Goal: Task Accomplishment & Management: Use online tool/utility

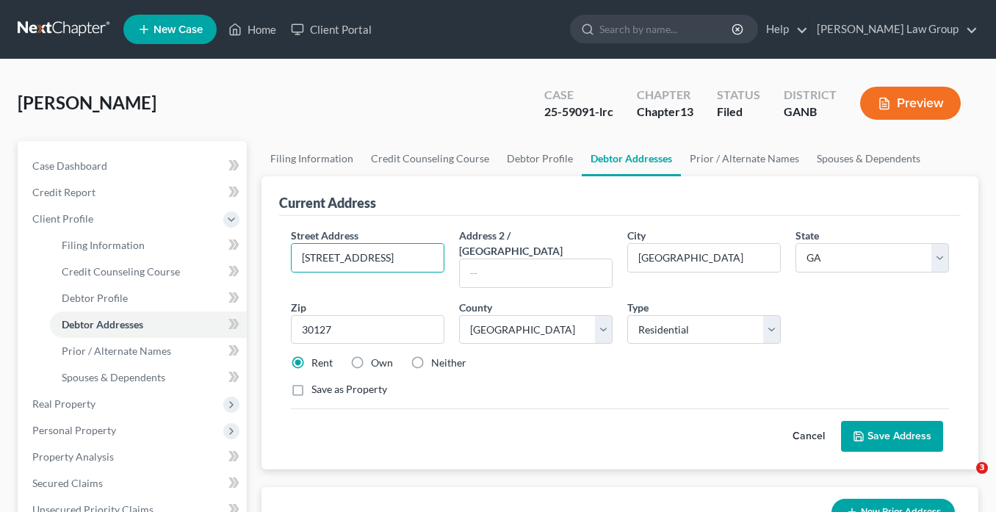
select select "10"
select select "32"
select select "0"
click at [253, 32] on link "Home" at bounding box center [252, 29] width 62 height 26
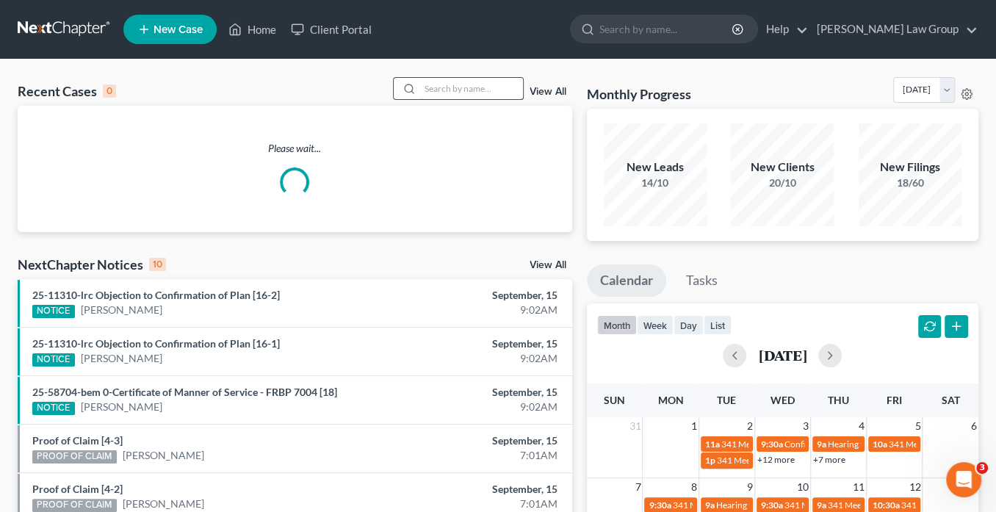
click at [441, 92] on input "search" at bounding box center [471, 88] width 103 height 21
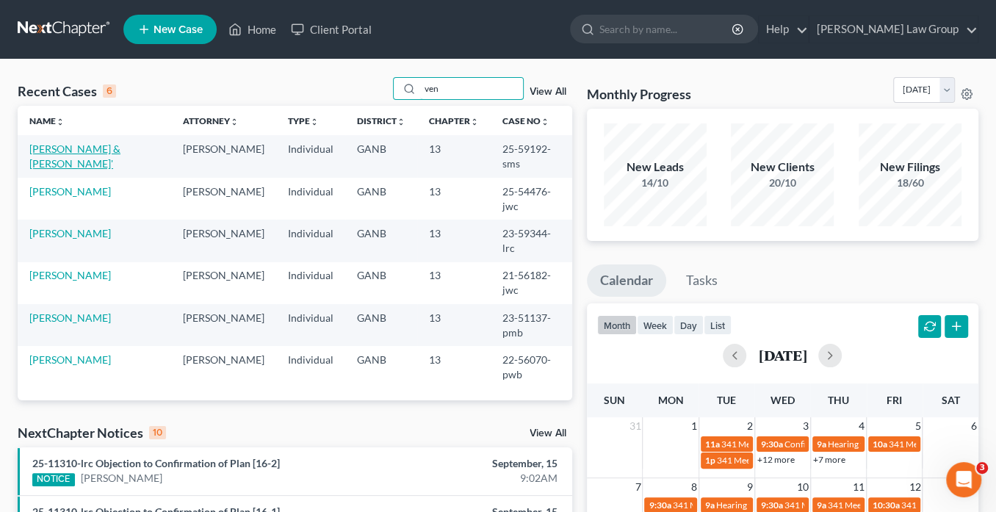
type input "ven"
click at [72, 146] on link "[PERSON_NAME] & [PERSON_NAME]'" at bounding box center [74, 155] width 91 height 27
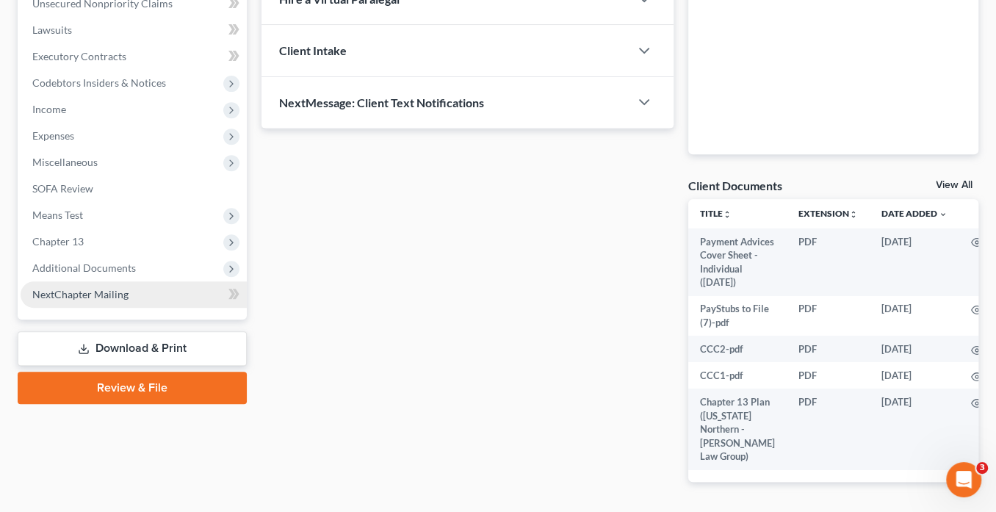
scroll to position [433, 0]
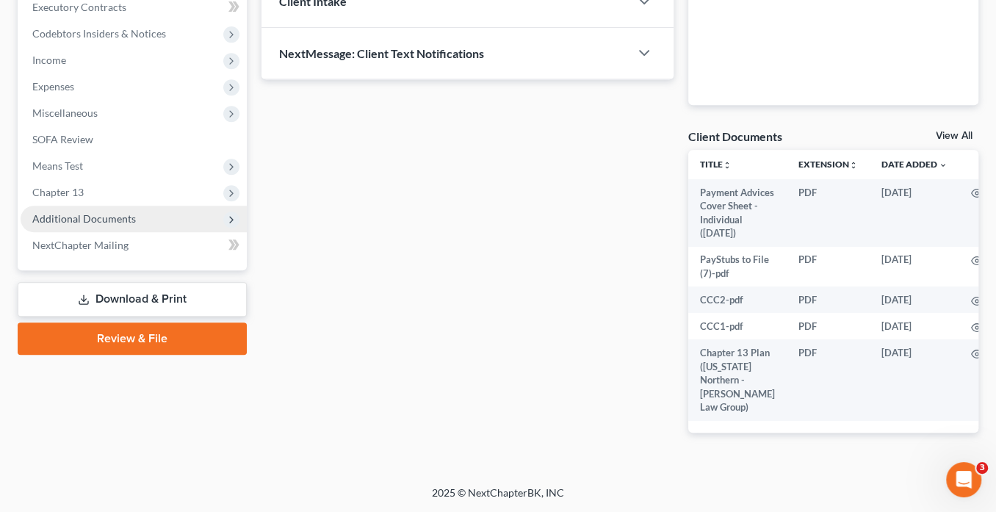
click at [93, 212] on span "Additional Documents" at bounding box center [84, 218] width 104 height 12
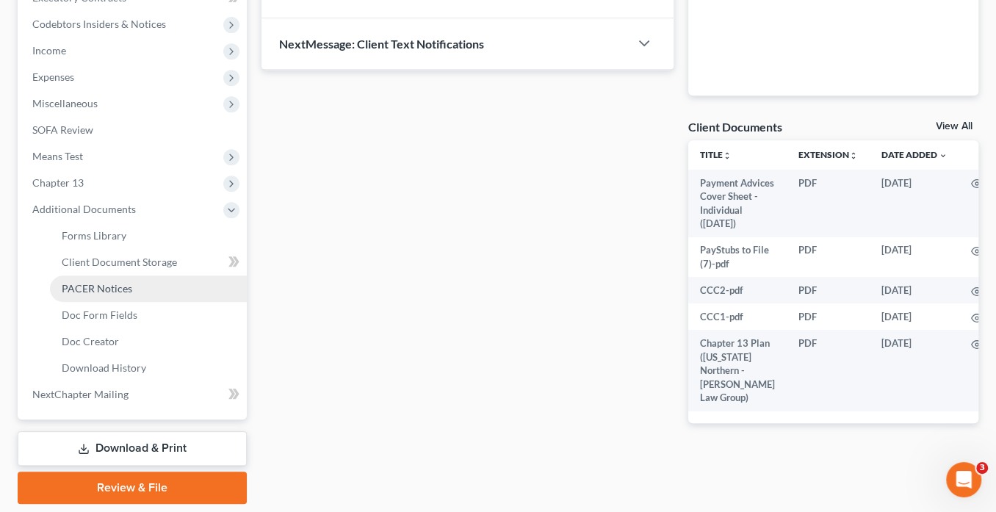
click at [125, 289] on span "PACER Notices" at bounding box center [97, 288] width 70 height 12
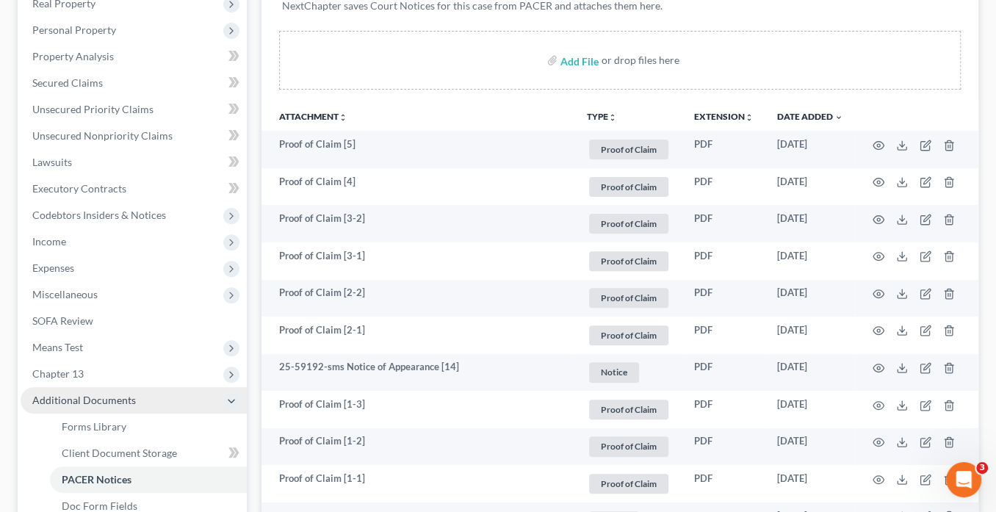
scroll to position [294, 0]
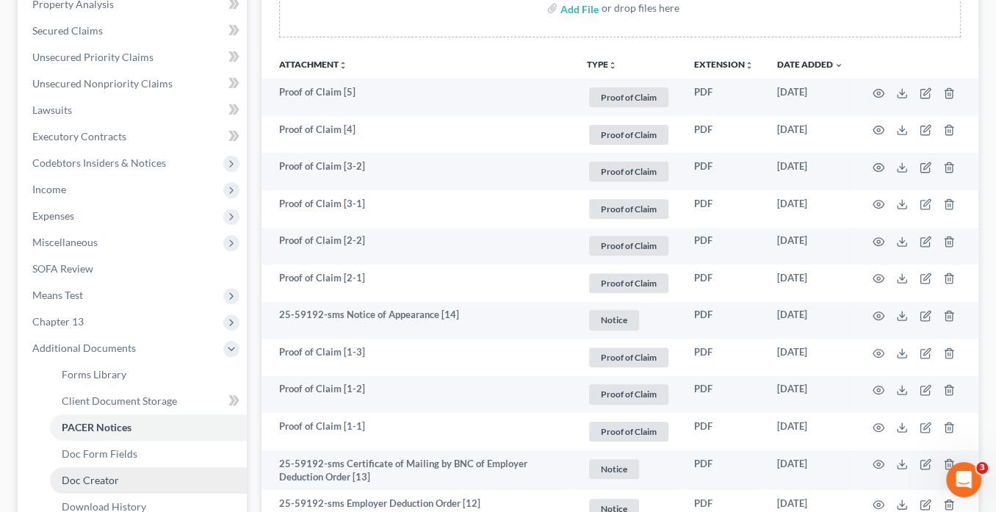
click at [136, 477] on link "Doc Creator" at bounding box center [148, 480] width 197 height 26
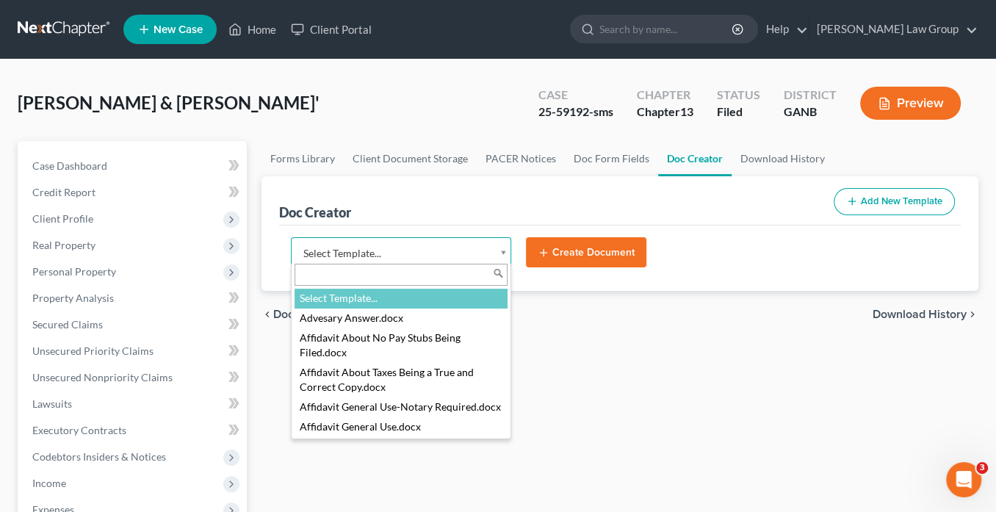
click at [502, 249] on body "Home New Case Client Portal Saedi Law Group info@saedilawgroup.com My Account S…" at bounding box center [498, 496] width 996 height 992
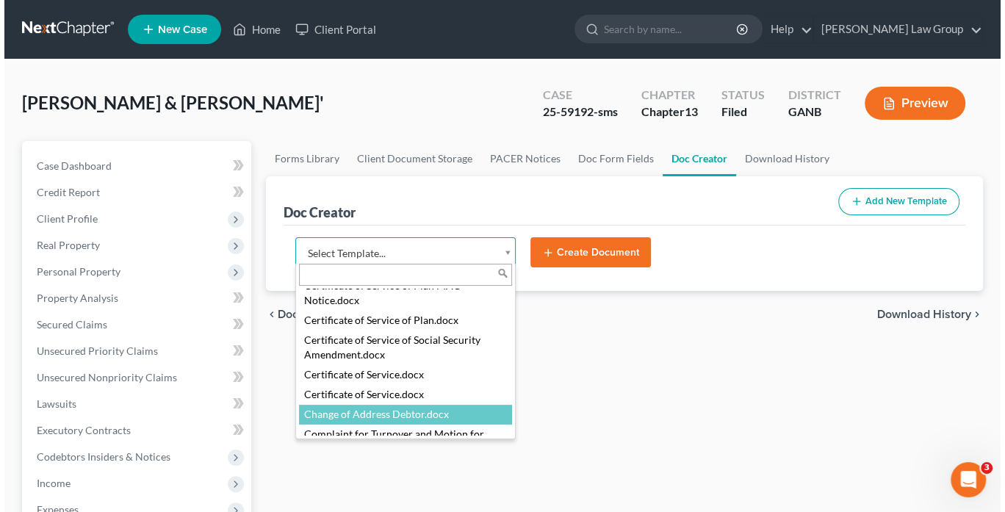
scroll to position [646, 0]
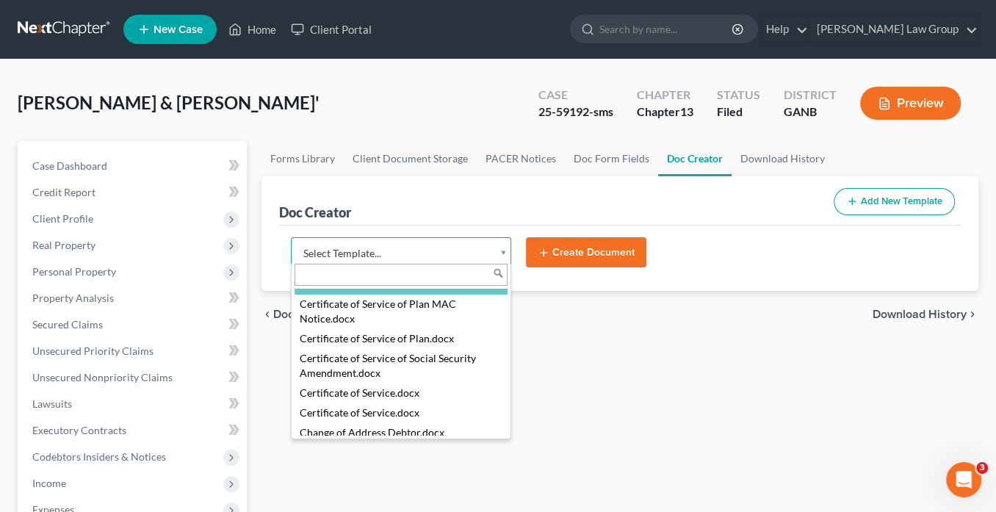
select select "111540"
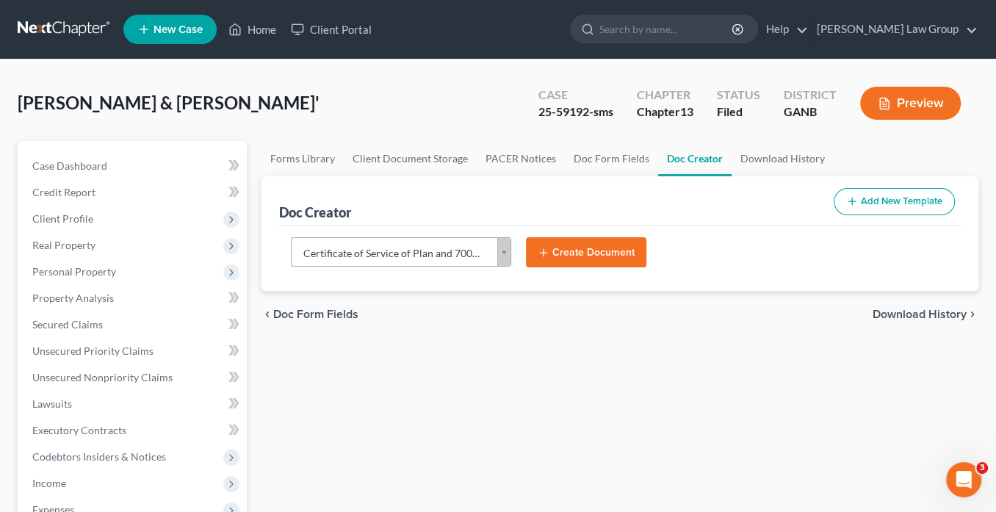
click at [582, 256] on button "Create Document" at bounding box center [586, 252] width 120 height 31
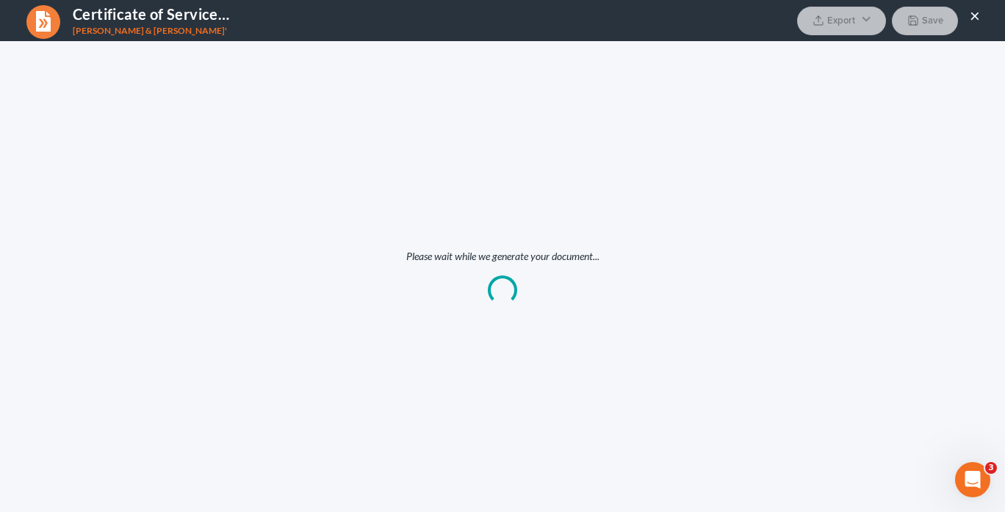
scroll to position [0, 0]
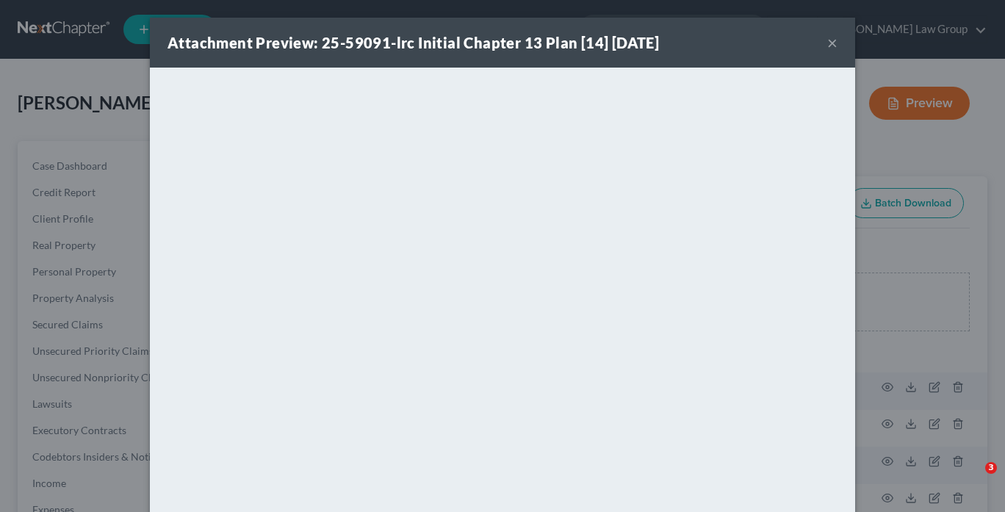
click at [827, 46] on button "×" at bounding box center [832, 43] width 10 height 18
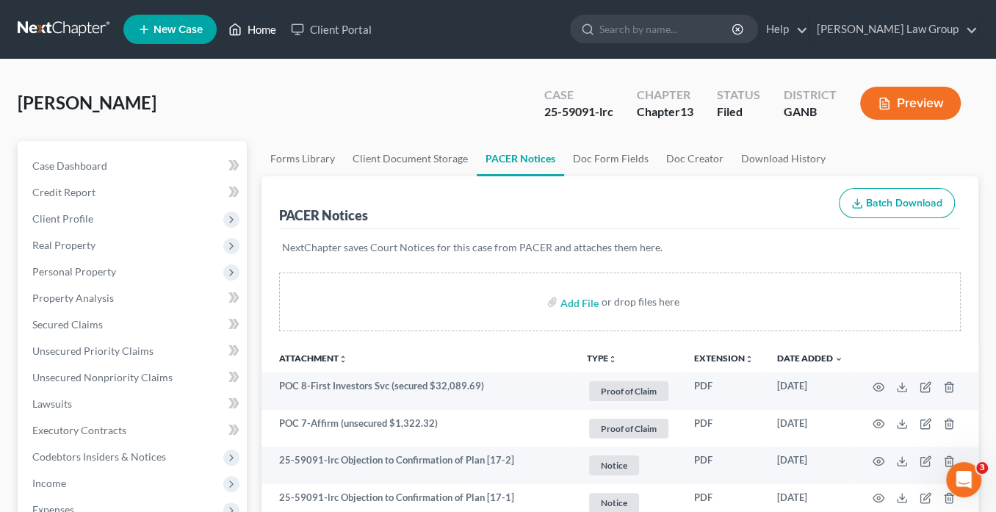
click at [266, 29] on link "Home" at bounding box center [252, 29] width 62 height 26
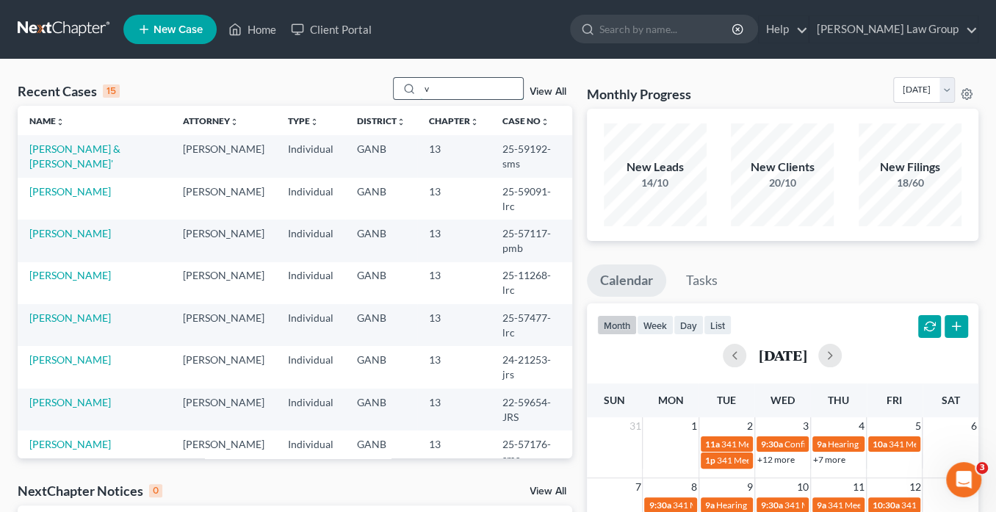
click at [438, 91] on input "v" at bounding box center [471, 88] width 103 height 21
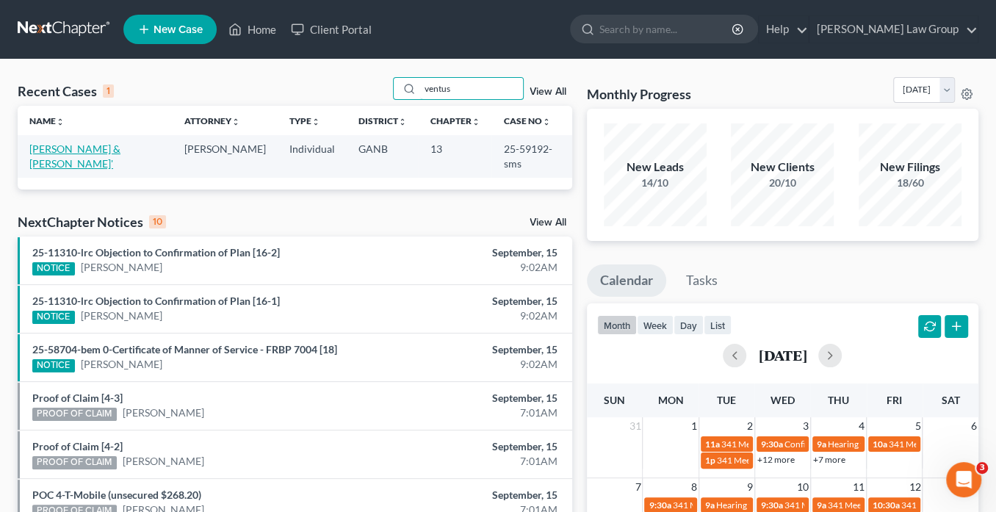
type input "ventus"
click at [112, 146] on link "[PERSON_NAME] & [PERSON_NAME]'" at bounding box center [74, 155] width 91 height 27
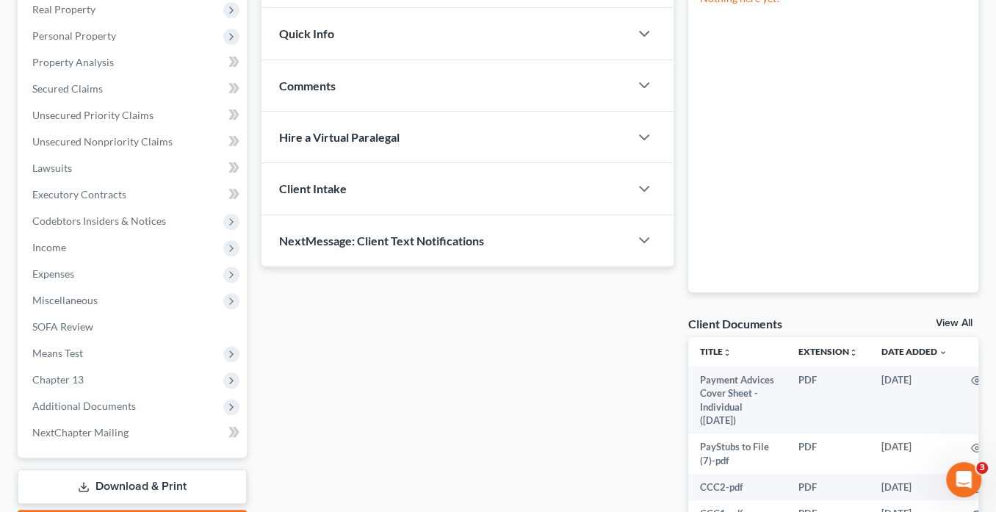
scroll to position [411, 0]
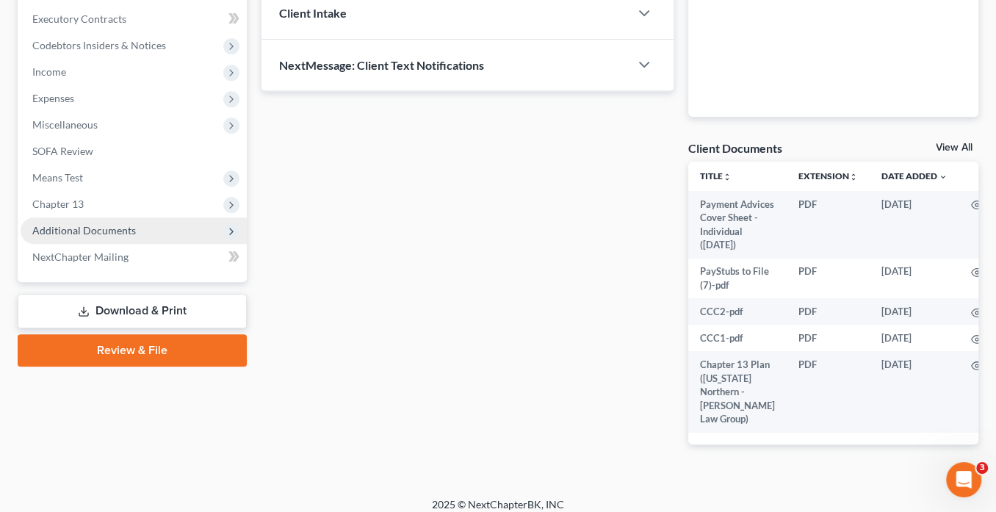
click at [109, 228] on span "Additional Documents" at bounding box center [84, 230] width 104 height 12
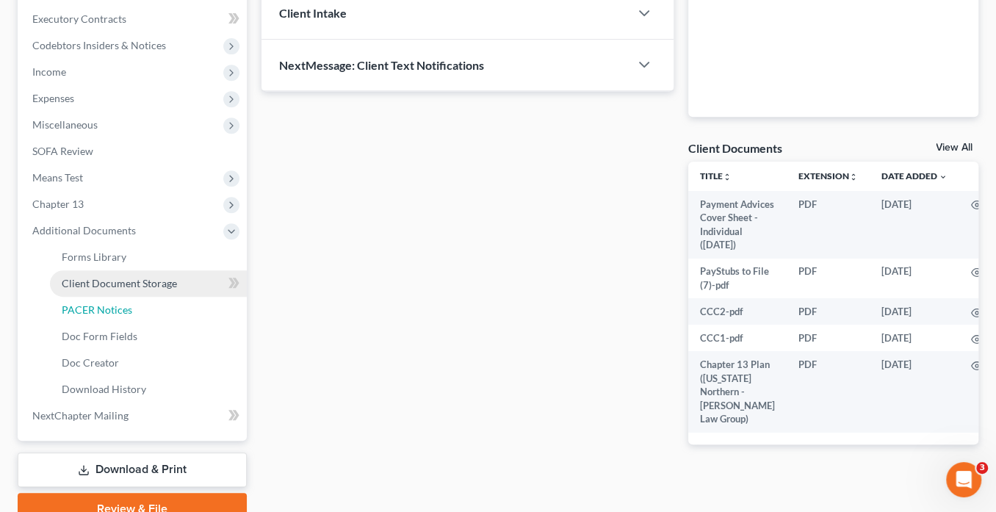
drag, startPoint x: 104, startPoint y: 308, endPoint x: 142, endPoint y: 293, distance: 41.6
click at [105, 308] on span "PACER Notices" at bounding box center [97, 309] width 70 height 12
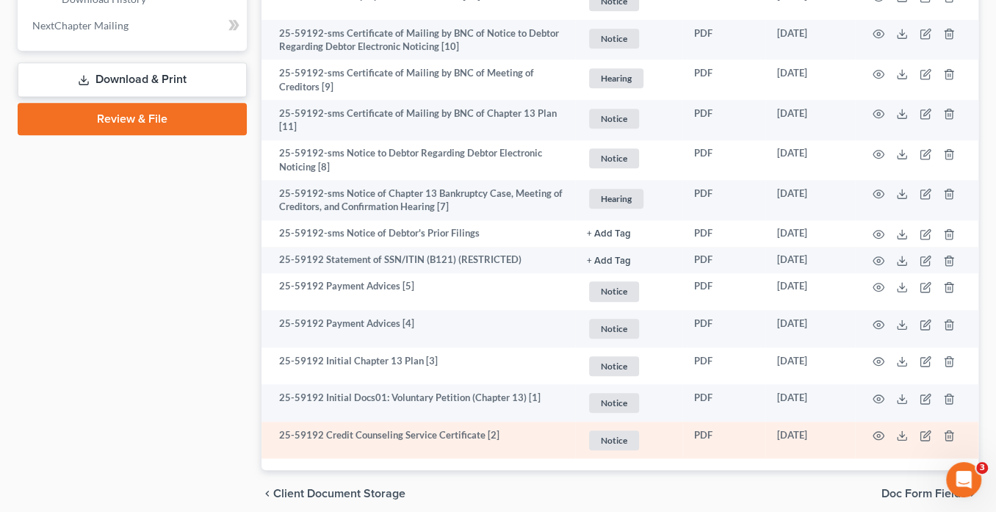
scroll to position [860, 0]
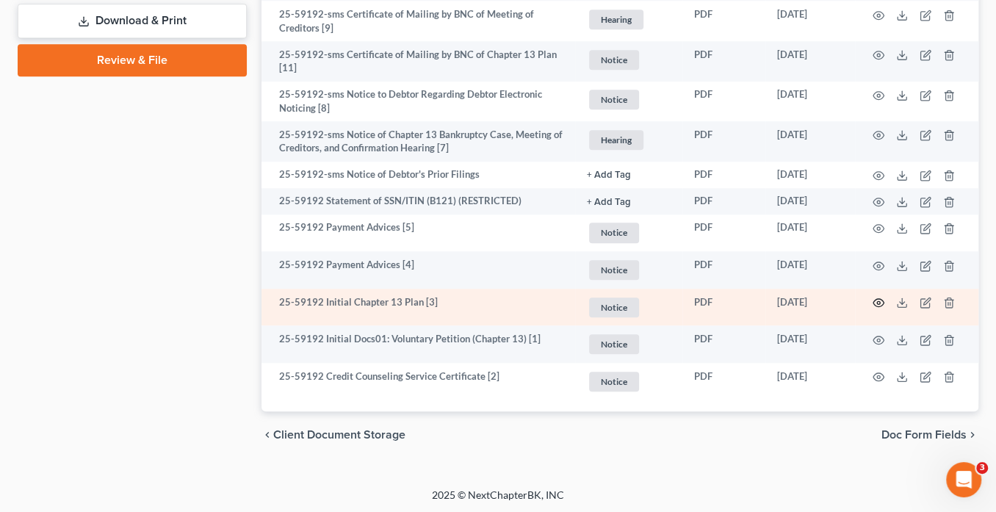
click at [880, 297] on icon "button" at bounding box center [878, 303] width 12 height 12
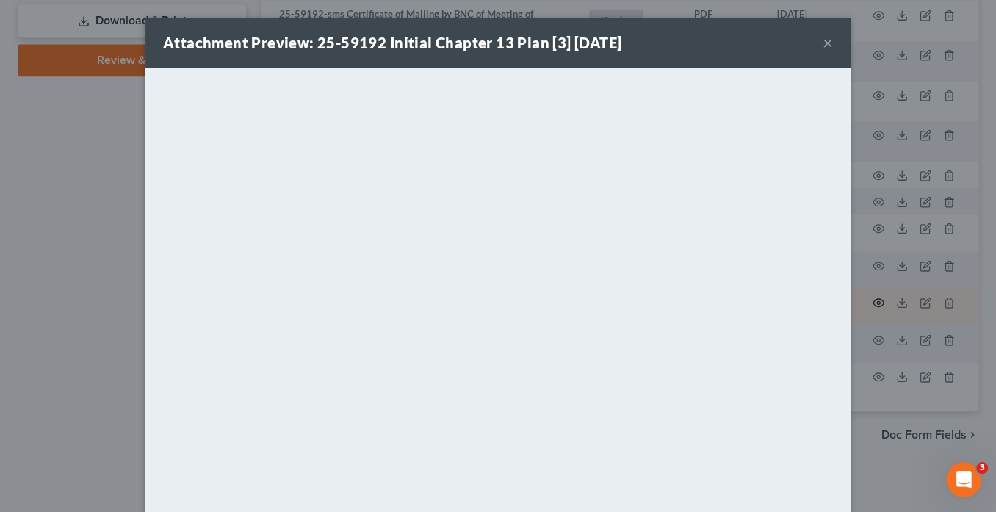
scroll to position [857, 0]
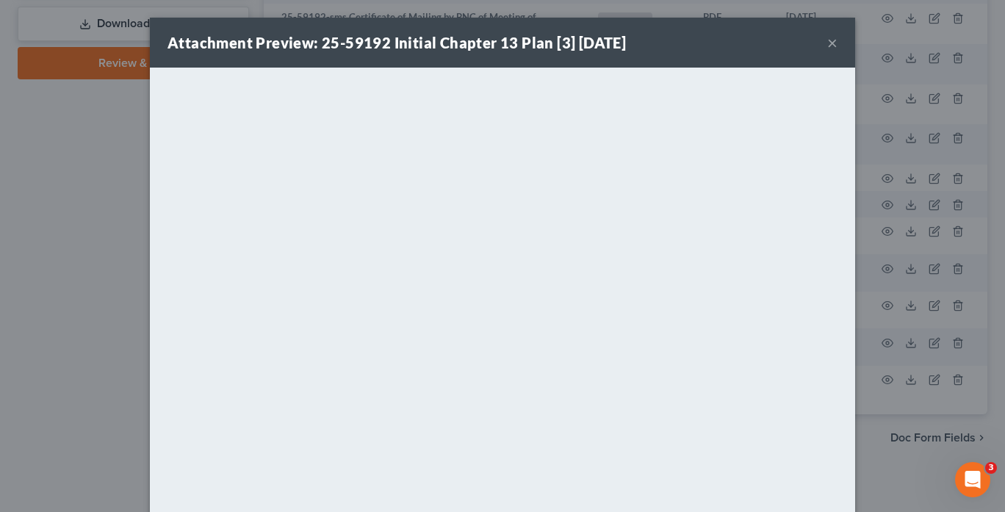
click at [827, 43] on button "×" at bounding box center [832, 43] width 10 height 18
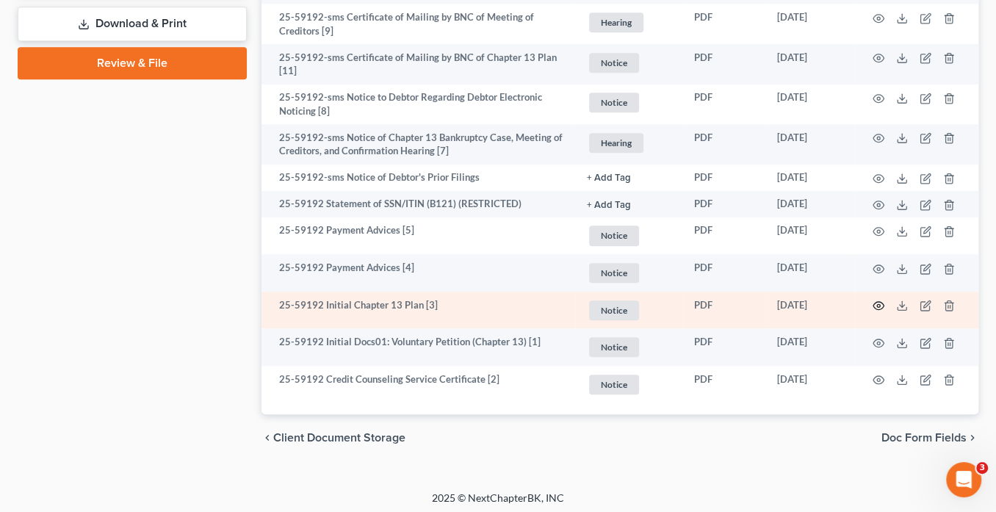
click at [875, 303] on icon "button" at bounding box center [878, 306] width 12 height 12
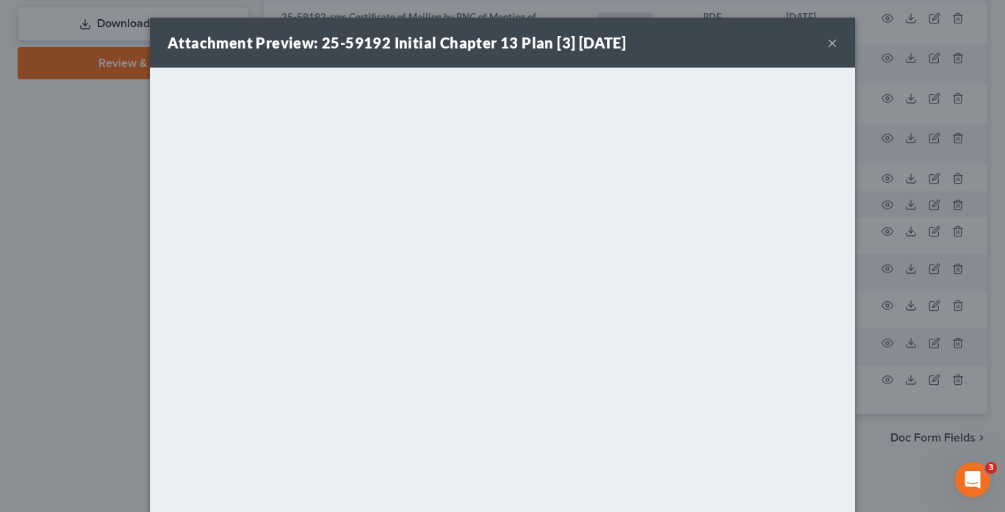
click at [827, 40] on button "×" at bounding box center [832, 43] width 10 height 18
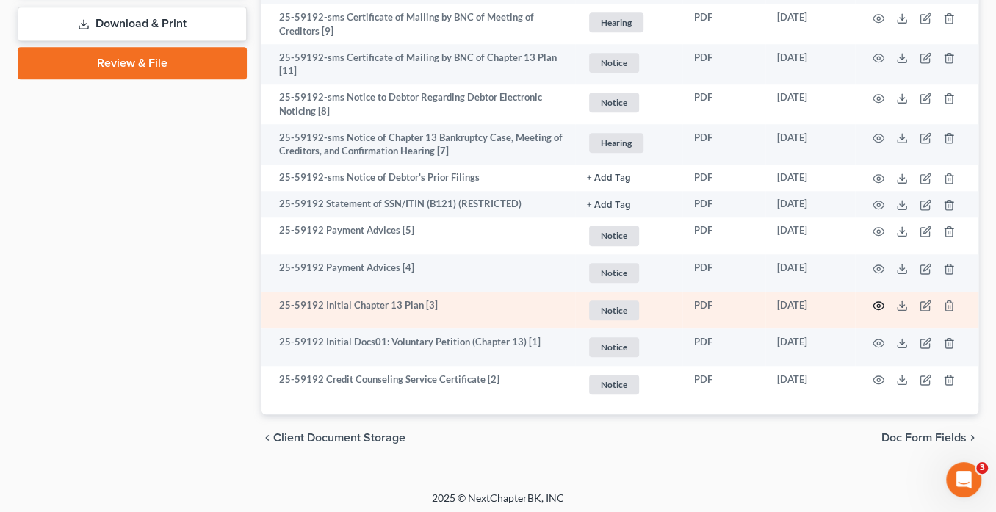
click at [879, 302] on icon "button" at bounding box center [878, 306] width 11 height 8
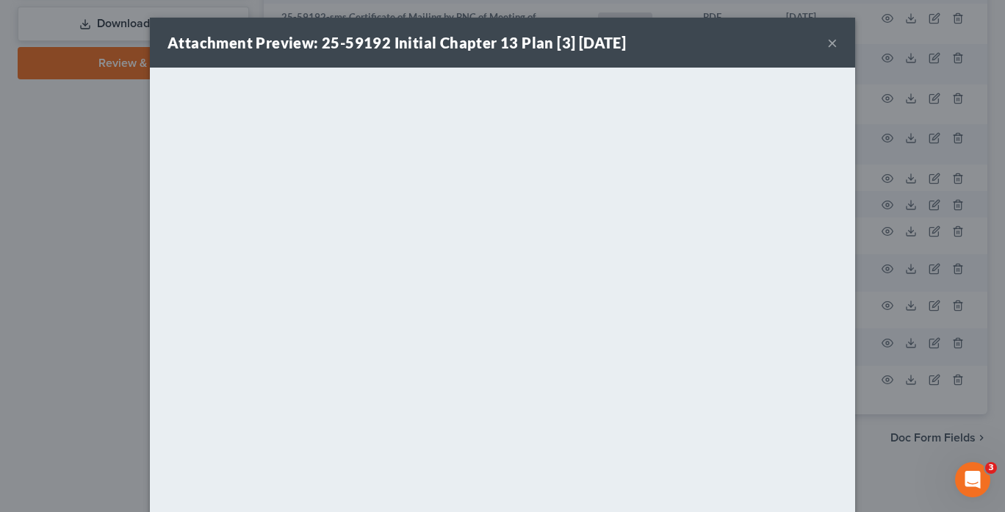
click at [828, 43] on button "×" at bounding box center [832, 43] width 10 height 18
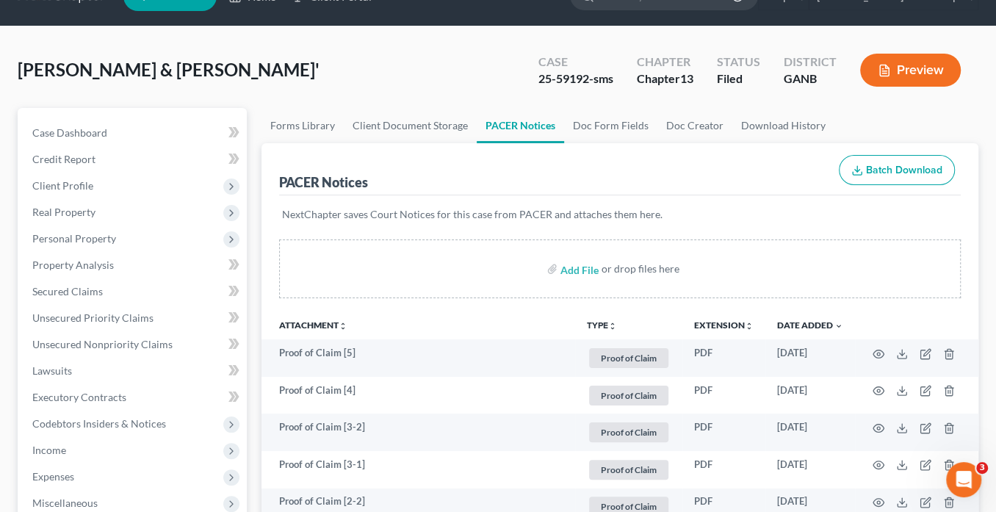
scroll to position [0, 0]
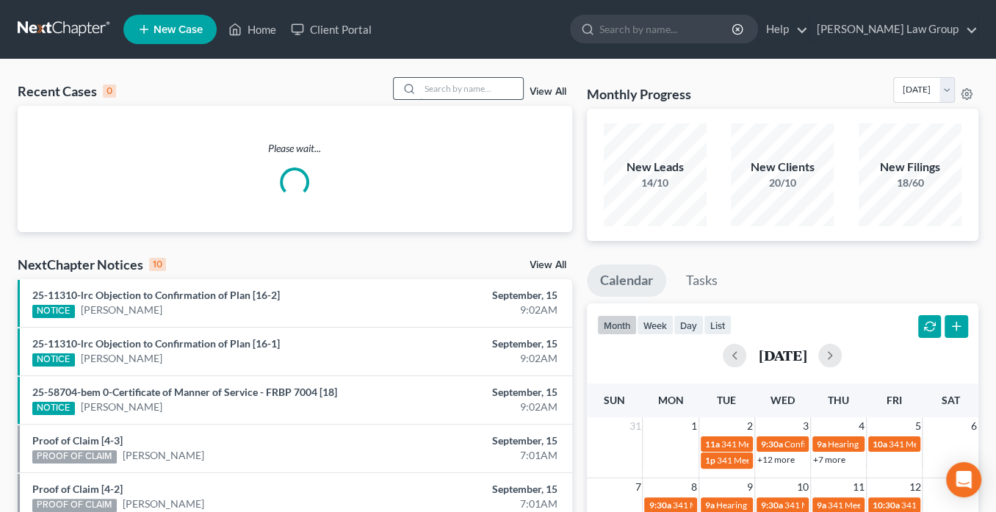
click at [427, 92] on input "search" at bounding box center [471, 88] width 103 height 21
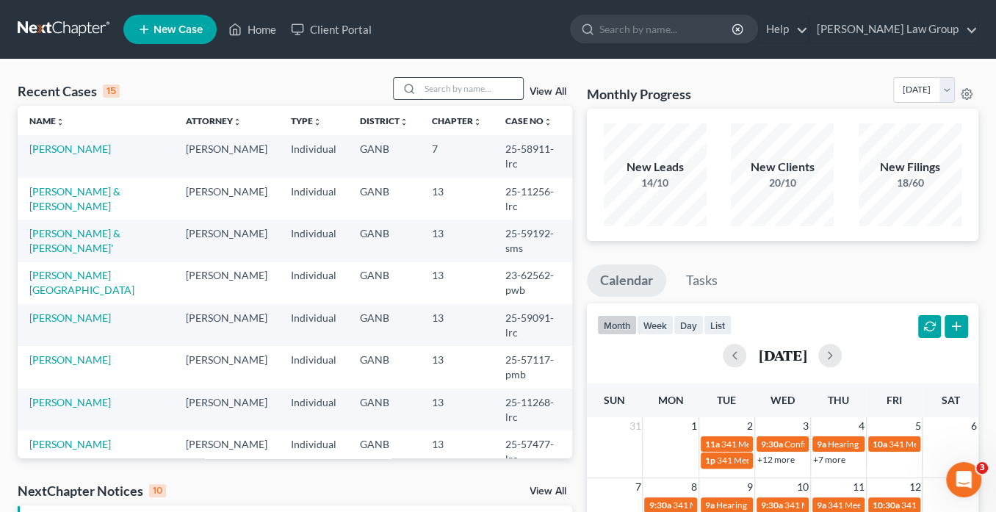
click at [449, 92] on input "search" at bounding box center [471, 88] width 103 height 21
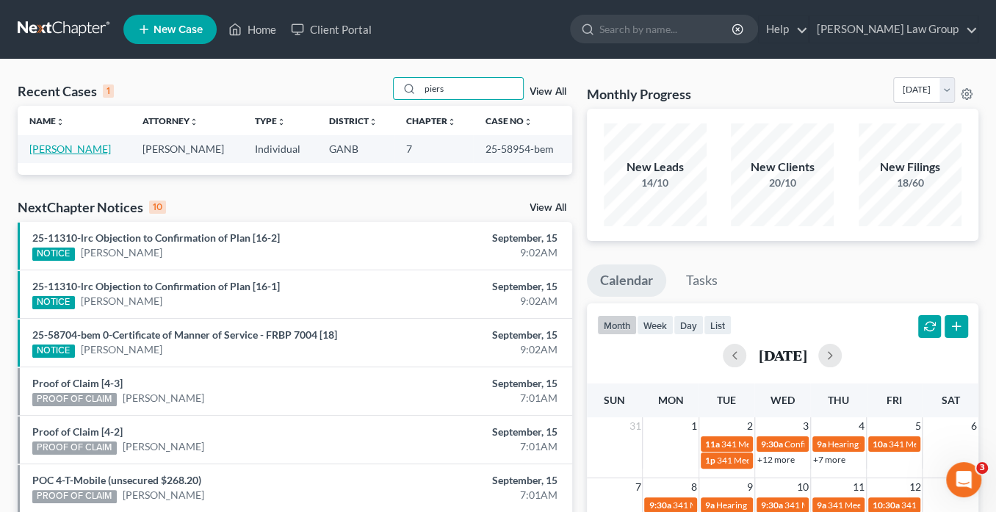
type input "piers"
click at [84, 148] on link "[PERSON_NAME]" at bounding box center [70, 148] width 82 height 12
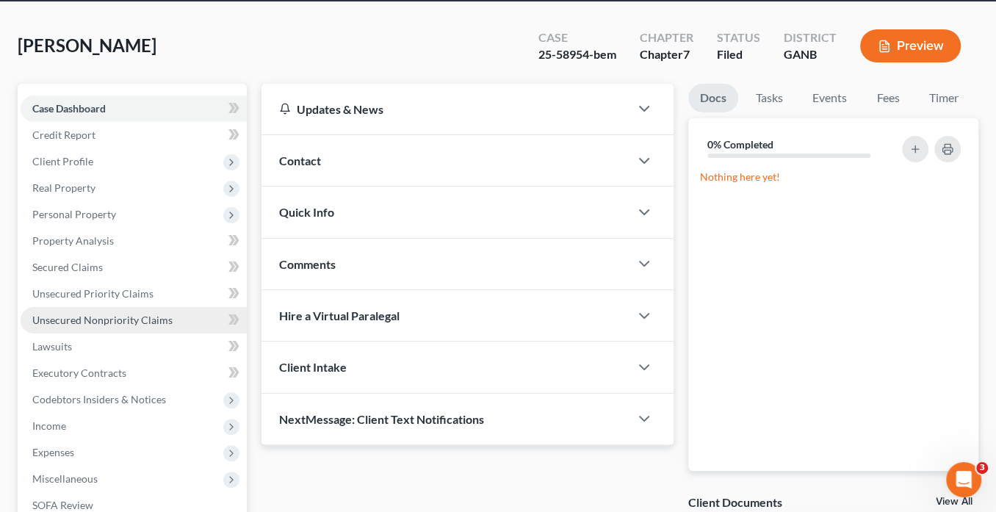
scroll to position [176, 0]
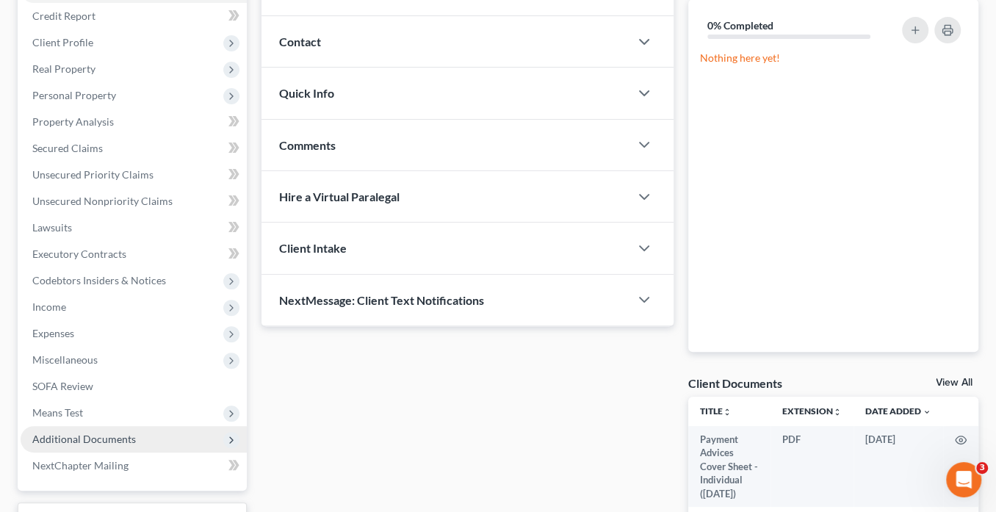
click at [109, 435] on span "Additional Documents" at bounding box center [84, 439] width 104 height 12
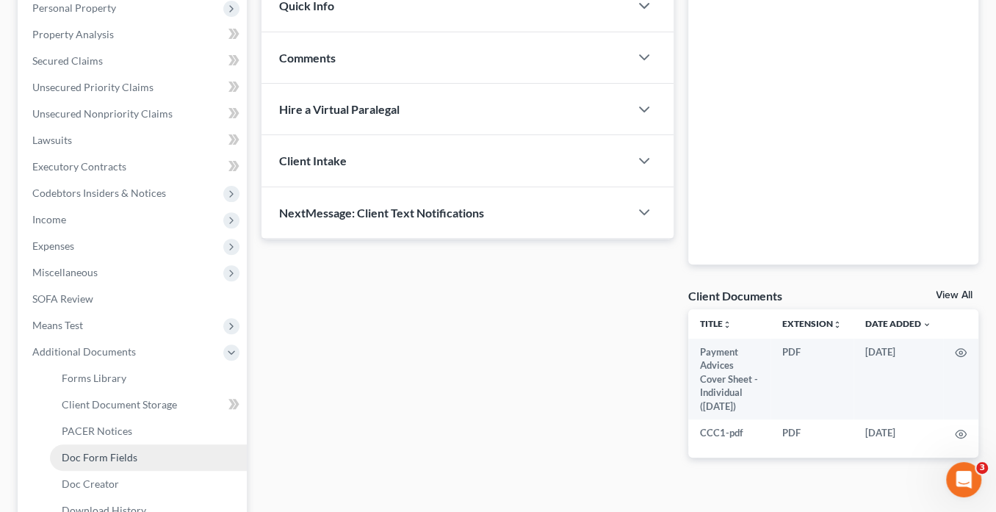
scroll to position [352, 0]
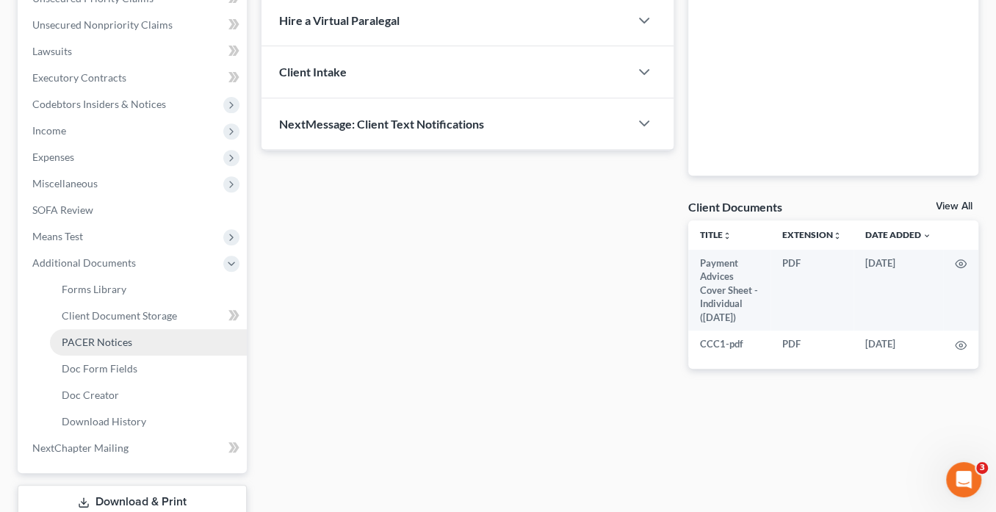
click at [104, 341] on span "PACER Notices" at bounding box center [97, 342] width 70 height 12
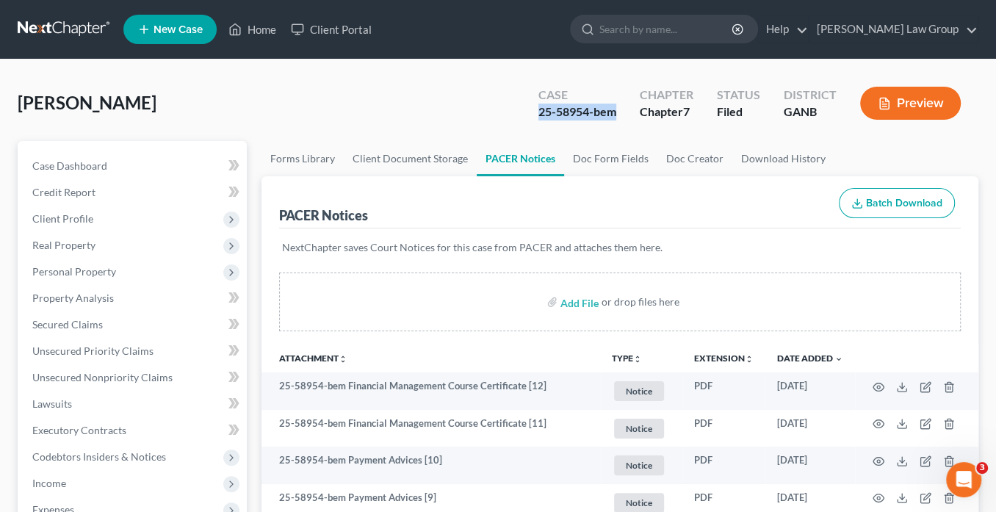
drag, startPoint x: 629, startPoint y: 113, endPoint x: 519, endPoint y: 115, distance: 109.4
click at [519, 115] on div "[PERSON_NAME] Upgraded Case 25-58954-bem Chapter Chapter 7 Status Filed Distric…" at bounding box center [498, 109] width 961 height 64
copy div "25-58954-bem"
